Goal: Information Seeking & Learning: Learn about a topic

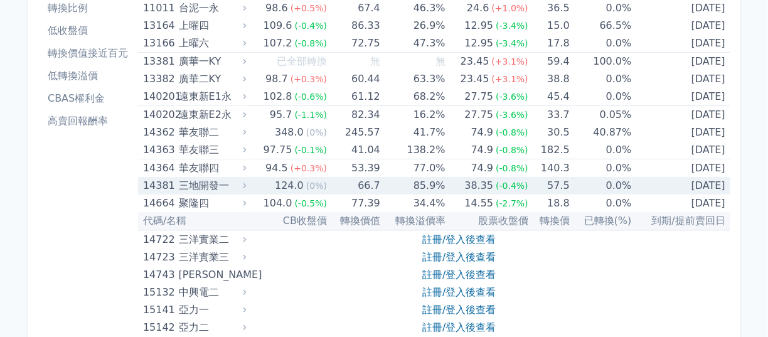
scroll to position [353, 0]
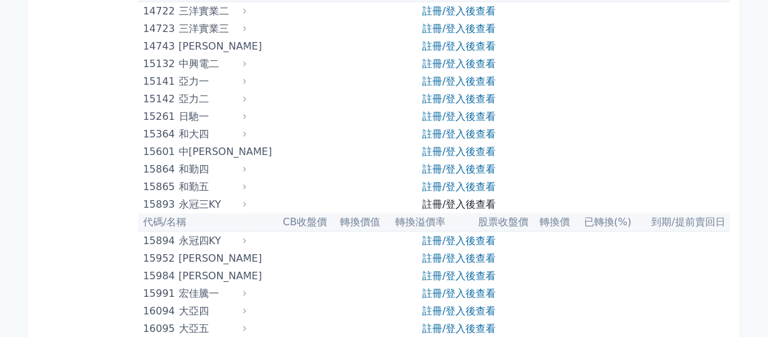
click at [446, 198] on link "註冊/登入後查看" at bounding box center [458, 204] width 73 height 12
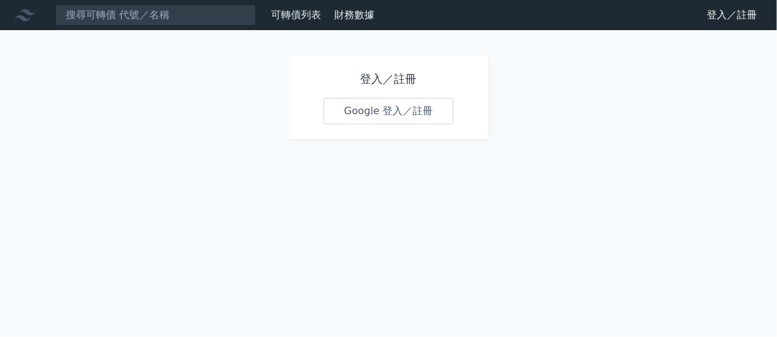
click at [376, 101] on link "Google 登入／註冊" at bounding box center [389, 111] width 130 height 26
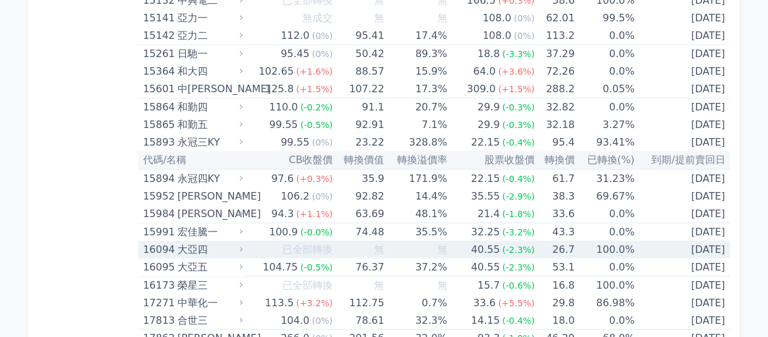
scroll to position [354, 0]
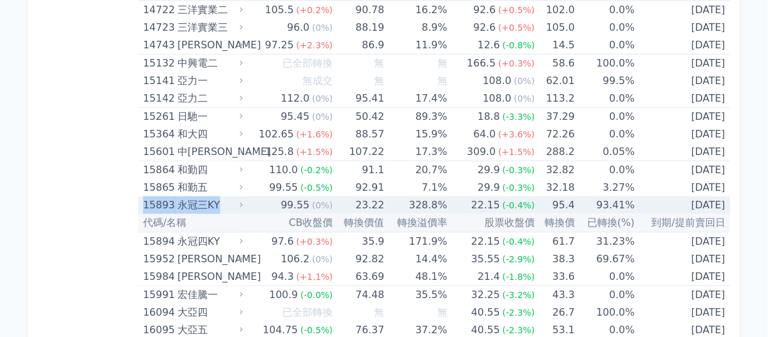
drag, startPoint x: 154, startPoint y: 164, endPoint x: 247, endPoint y: 163, distance: 93.4
click at [245, 196] on td "15893 永冠三KY" at bounding box center [191, 205] width 107 height 18
copy div "15893 永冠三KY"
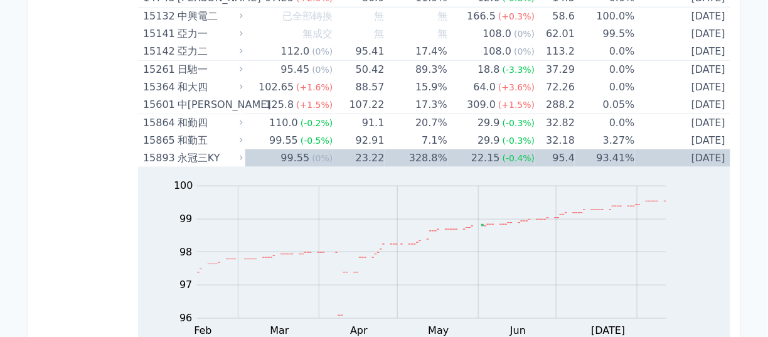
scroll to position [417, 0]
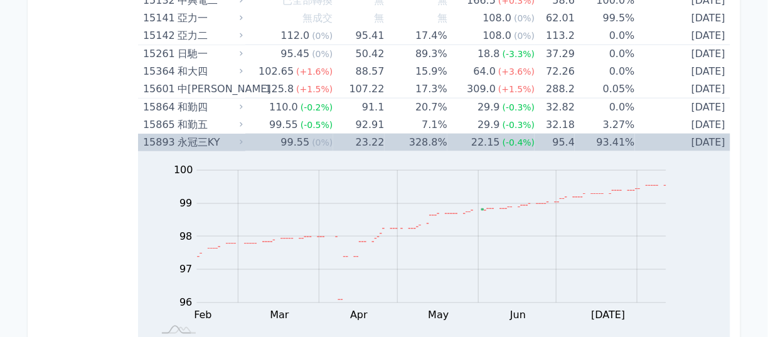
click at [206, 134] on div "永冠三KY" at bounding box center [208, 143] width 63 height 18
